Goal: Task Accomplishment & Management: Use online tool/utility

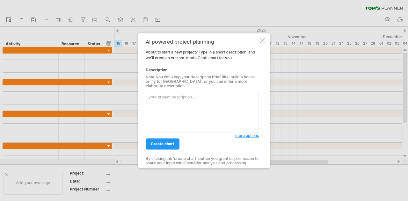
click at [184, 96] on textarea at bounding box center [202, 112] width 113 height 41
type textarea "[PERSON_NAME] chart for e-commerce website"
click at [158, 144] on span "create chart" at bounding box center [163, 143] width 24 height 5
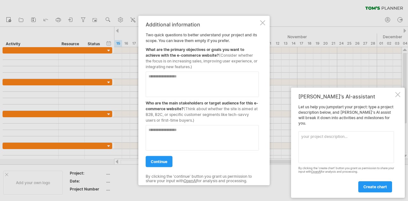
click at [193, 83] on textarea at bounding box center [202, 83] width 113 height 25
paste textarea "**********"
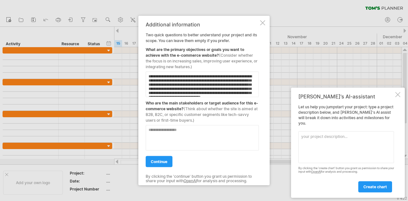
scroll to position [9, 0]
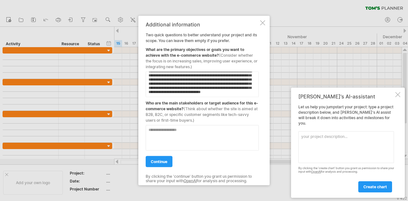
type textarea "**********"
click at [194, 129] on textarea at bounding box center [202, 137] width 113 height 25
paste textarea "**********"
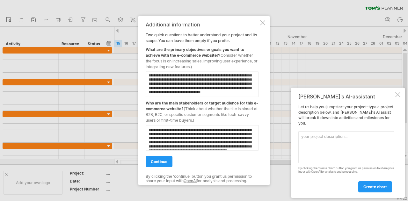
scroll to position [13, 0]
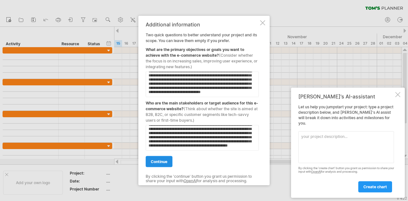
type textarea "**********"
click at [164, 163] on link "continue" at bounding box center [159, 161] width 27 height 11
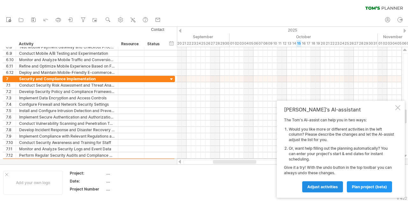
click at [324, 186] on span "Adjust activities" at bounding box center [322, 186] width 31 height 5
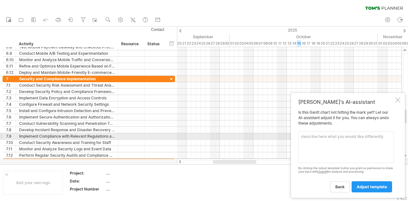
click at [335, 137] on textarea at bounding box center [346, 147] width 96 height 32
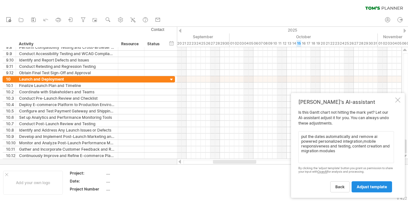
type textarea "put the dates automatically and remove ai powered personalized integration,mobi…"
click at [368, 188] on span "adjust template" at bounding box center [372, 186] width 30 height 5
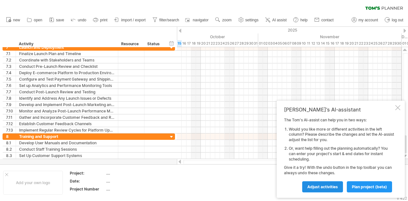
click at [324, 185] on span "Adjust activities" at bounding box center [322, 186] width 31 height 5
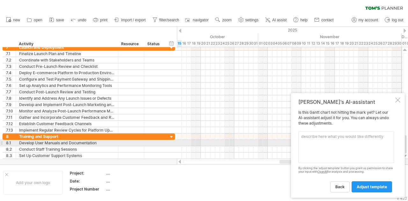
click at [341, 140] on textarea at bounding box center [346, 147] width 96 height 32
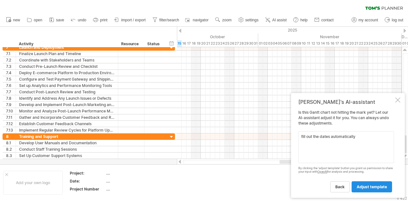
type textarea "fill out the dates automatically"
click at [370, 186] on span "adjust template" at bounding box center [372, 186] width 30 height 5
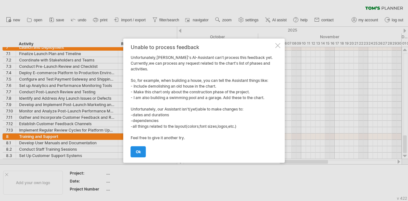
click at [138, 149] on link "ok" at bounding box center [138, 151] width 15 height 11
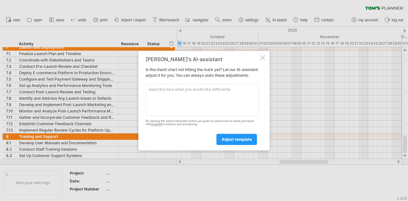
click at [211, 93] on textarea at bounding box center [202, 100] width 113 height 32
type textarea "remove training & support modules"
click at [236, 142] on span "adjust template" at bounding box center [236, 139] width 30 height 5
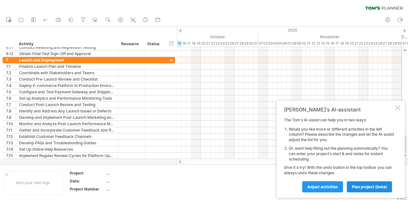
click at [363, 187] on span "plan project (beta)" at bounding box center [369, 186] width 35 height 5
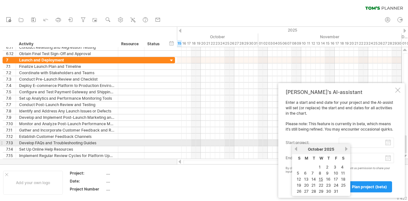
click at [350, 146] on input "start project:" at bounding box center [366, 143] width 55 height 10
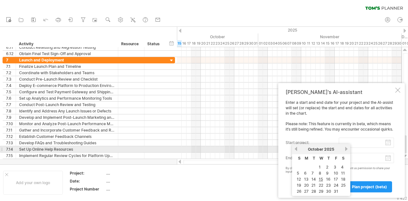
click at [296, 151] on link "previous" at bounding box center [295, 149] width 5 height 5
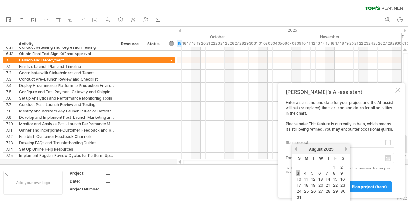
click at [298, 172] on link "3" at bounding box center [298, 173] width 4 height 6
type input "********"
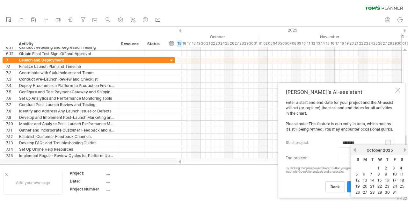
click at [386, 160] on body "progress(100%) Trying to reach [DOMAIN_NAME] Connected again... 0% clear filter…" at bounding box center [204, 101] width 408 height 202
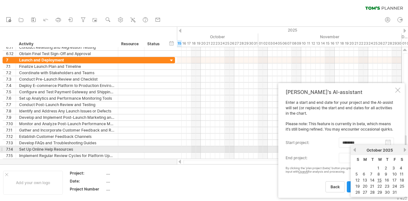
click at [404, 150] on link "next" at bounding box center [404, 150] width 5 height 5
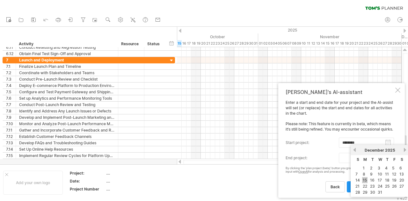
click at [366, 177] on link "15" at bounding box center [364, 180] width 5 height 6
type input "********"
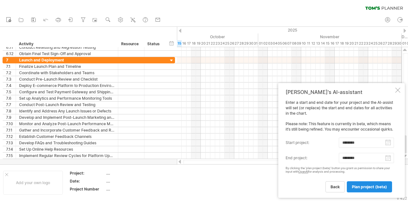
click at [365, 186] on span "plan project (beta)" at bounding box center [369, 186] width 35 height 5
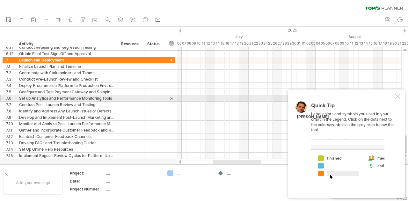
click at [398, 97] on div at bounding box center [397, 96] width 5 height 5
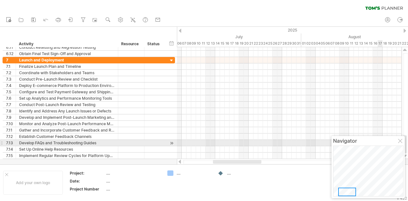
click at [400, 142] on div at bounding box center [400, 141] width 5 height 5
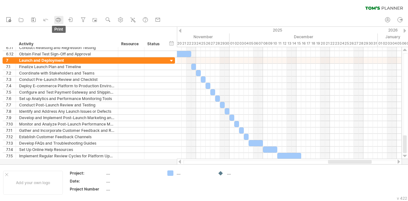
click at [58, 20] on icon at bounding box center [58, 20] width 6 height 6
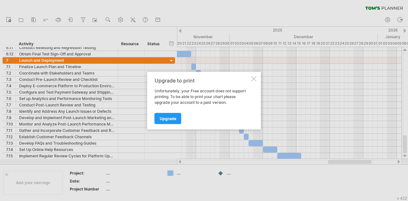
click at [254, 79] on div at bounding box center [253, 78] width 5 height 5
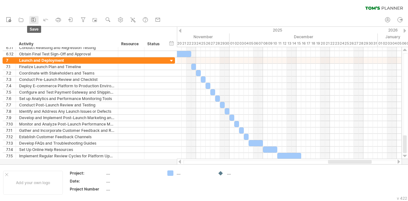
click at [33, 20] on rect at bounding box center [32, 20] width 1 height 1
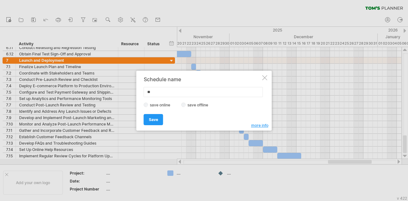
type input "*"
type input "**********"
click at [152, 120] on span "Save" at bounding box center [153, 119] width 9 height 5
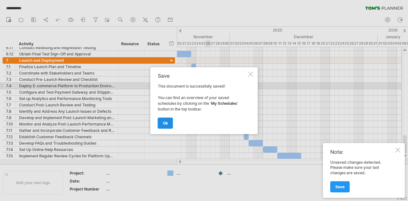
click at [169, 123] on link "ok" at bounding box center [165, 123] width 15 height 11
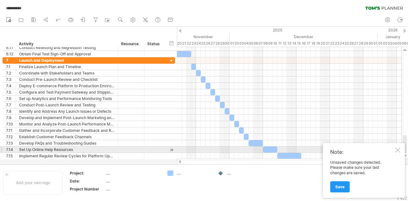
click at [397, 151] on div at bounding box center [397, 150] width 5 height 5
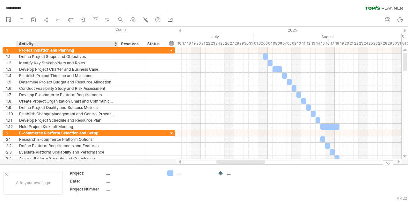
click at [84, 173] on div "Project:" at bounding box center [87, 172] width 35 height 5
click at [103, 173] on th "Project:" at bounding box center [88, 173] width 36 height 7
click at [108, 172] on div "...." at bounding box center [133, 172] width 54 height 5
type input "**********"
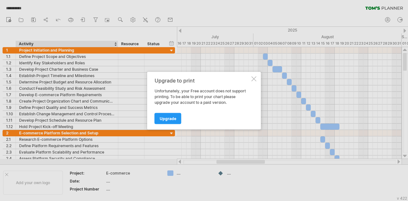
click at [254, 78] on div at bounding box center [253, 78] width 5 height 5
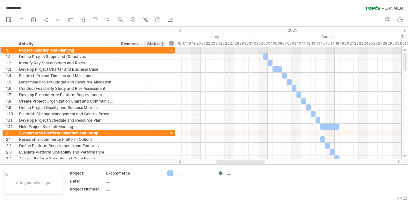
click at [171, 50] on div at bounding box center [172, 51] width 6 height 6
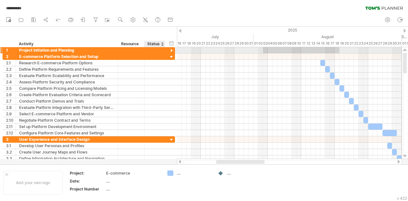
click at [171, 51] on div at bounding box center [172, 51] width 6 height 6
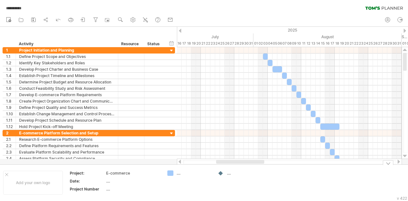
click at [178, 174] on div "...." at bounding box center [194, 172] width 35 height 5
type input "*"
click at [229, 174] on div "...." at bounding box center [244, 172] width 35 height 5
click at [69, 193] on table "Project: E-commerce Date: .... Project Number ...." at bounding box center [115, 182] width 92 height 25
